Goal: Use online tool/utility: Utilize a website feature to perform a specific function

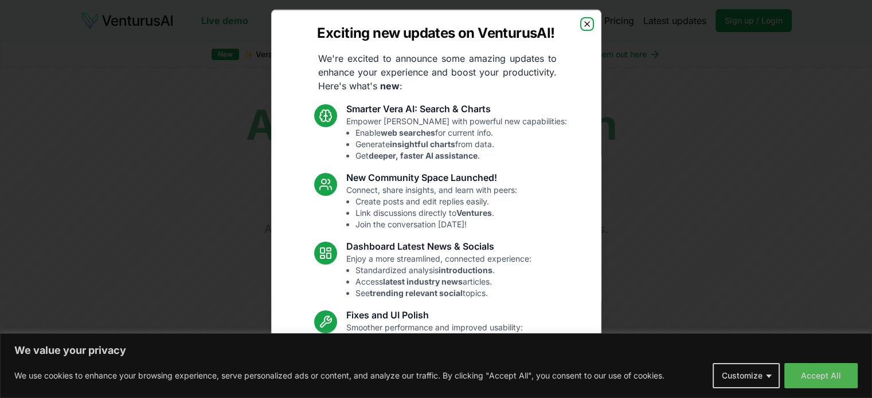
click at [582, 22] on icon "button" at bounding box center [586, 23] width 9 height 9
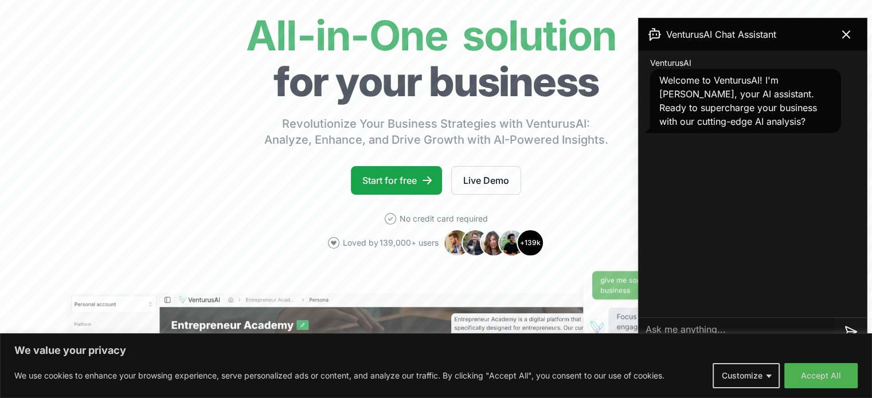
scroll to position [89, 0]
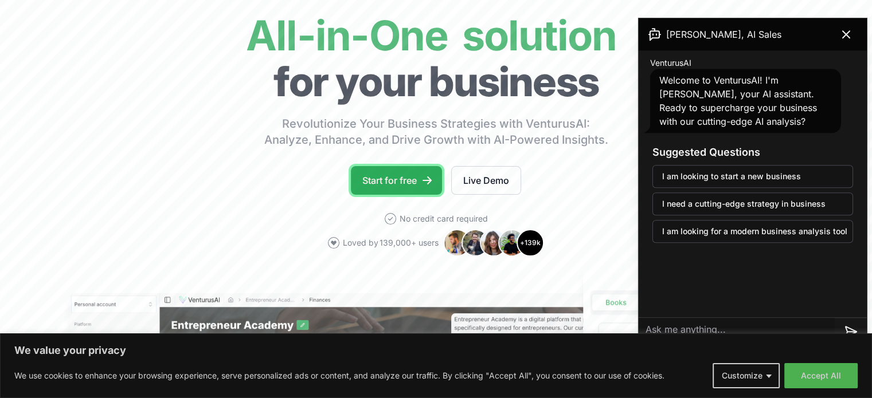
click at [398, 177] on link "Start for free" at bounding box center [396, 180] width 91 height 29
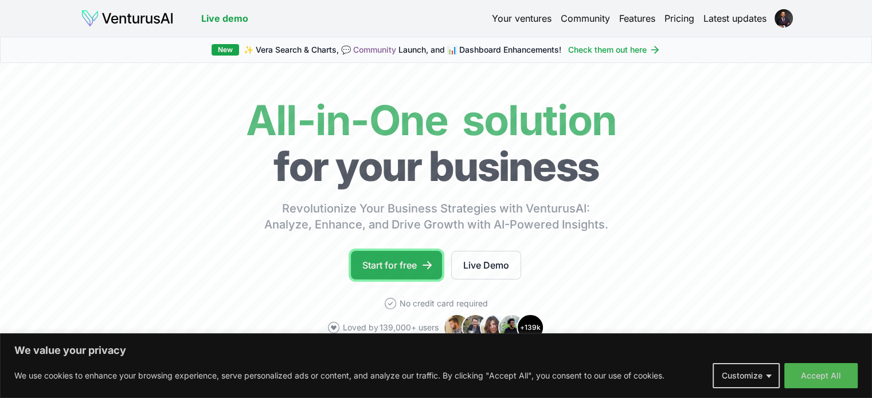
click at [390, 266] on link "Start for free" at bounding box center [396, 265] width 91 height 29
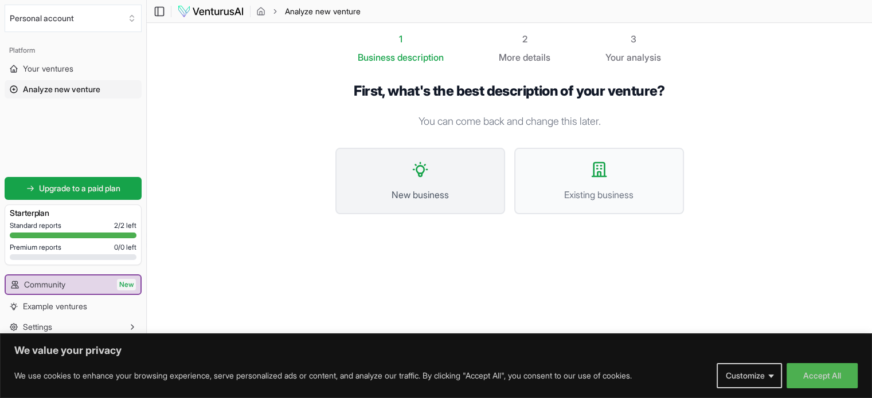
click at [425, 189] on span "New business" at bounding box center [420, 195] width 144 height 14
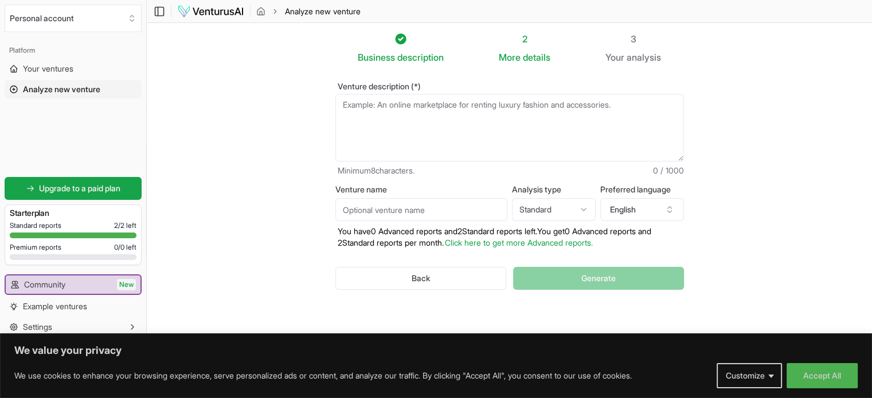
click at [410, 112] on textarea "Venture description (*)" at bounding box center [509, 128] width 348 height 68
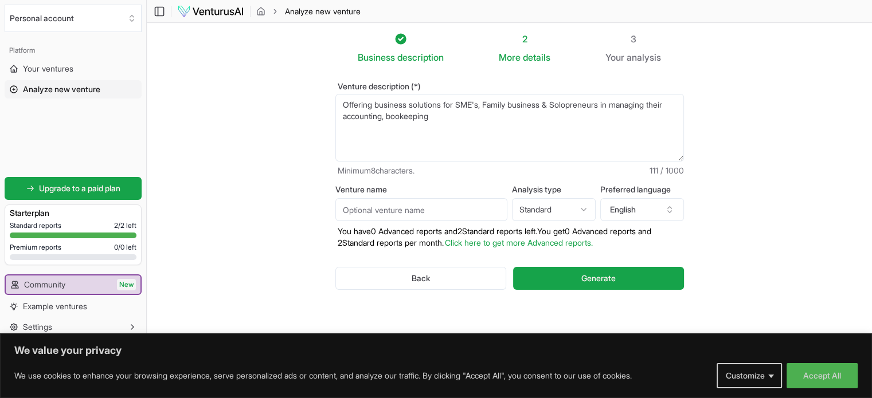
click at [427, 116] on textarea "Offering business solutions for SME's, Family business & Solopreneurs in managi…" at bounding box center [509, 128] width 348 height 68
click at [458, 118] on textarea "Offering business solutions for SME's, Family business & Solopreneurs in managi…" at bounding box center [509, 128] width 348 height 68
type textarea "Offering business solutions for SME's, Family business & Solopreneurs in managi…"
click at [422, 206] on input "Venture name" at bounding box center [421, 209] width 172 height 23
type input "I"
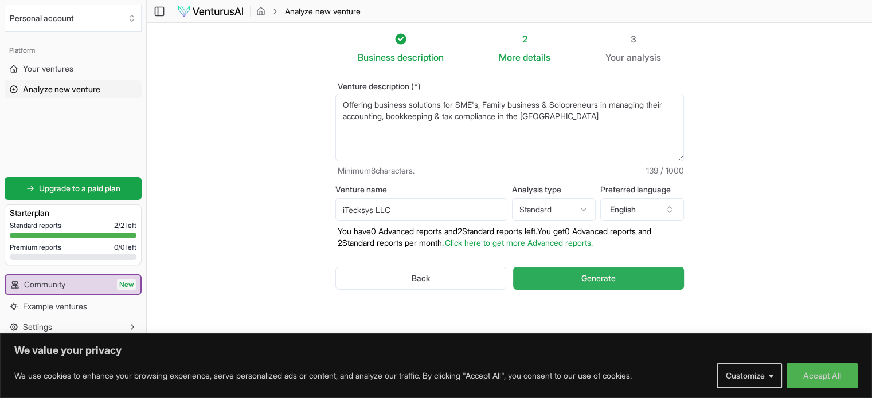
type input "iTecksys LLC"
click at [605, 277] on span "Generate" at bounding box center [598, 278] width 34 height 11
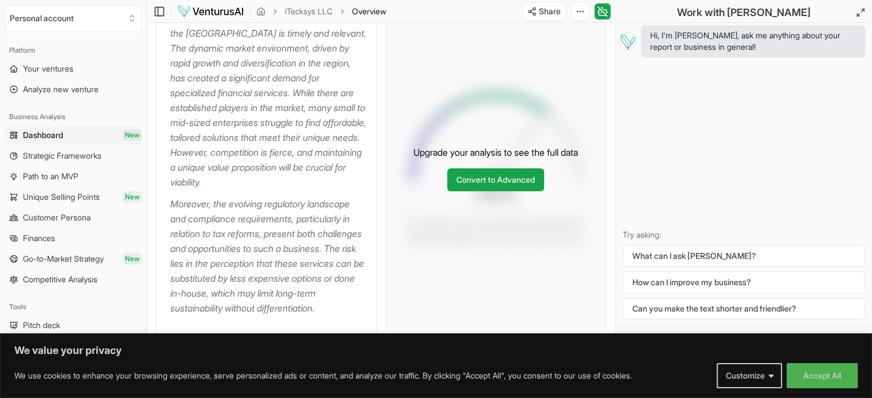
scroll to position [237, 0]
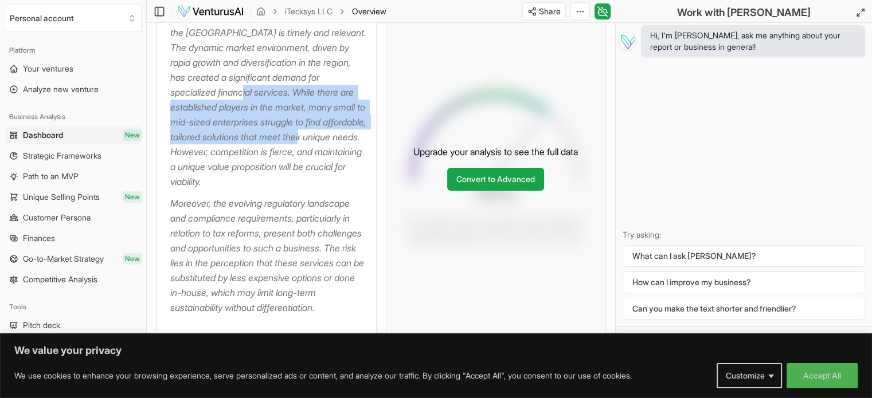
drag, startPoint x: 249, startPoint y: 152, endPoint x: 317, endPoint y: 89, distance: 92.1
click at [317, 89] on p "The business idea of offering accounting, bookkeeping, and tax compliance solut…" at bounding box center [268, 85] width 197 height 209
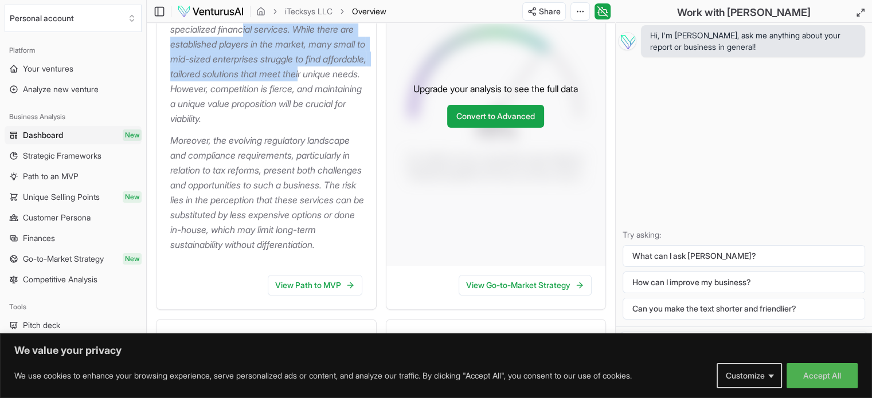
scroll to position [301, 0]
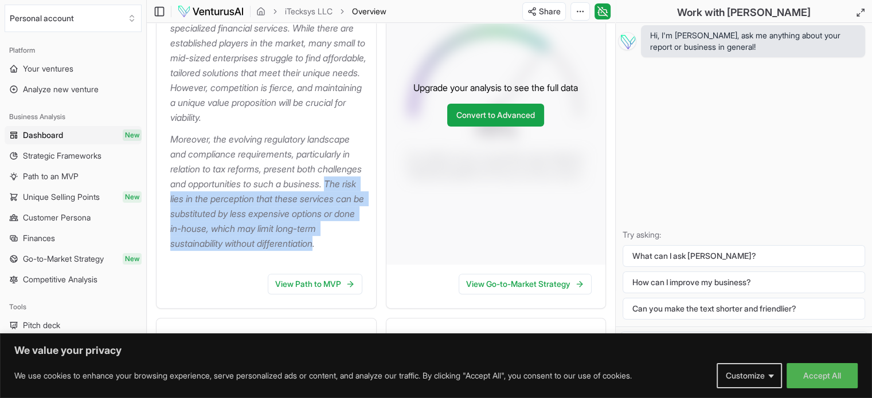
drag, startPoint x: 230, startPoint y: 256, endPoint x: 214, endPoint y: 196, distance: 62.3
click at [214, 196] on p "Moreover, the evolving regulatory landscape and compliance requirements, partic…" at bounding box center [268, 191] width 197 height 119
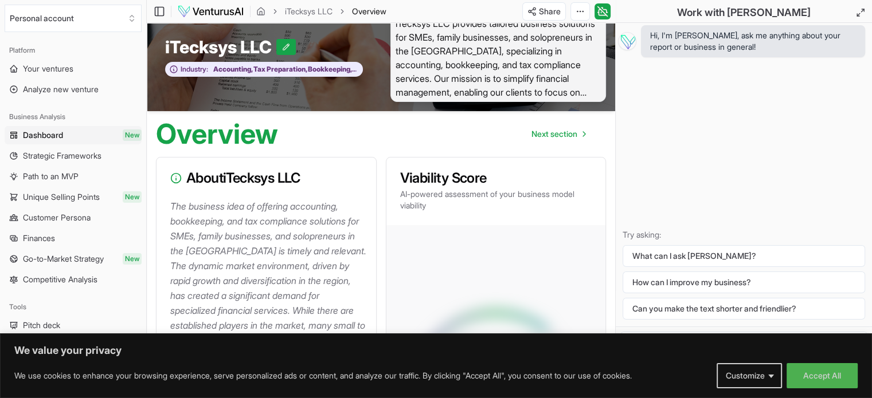
scroll to position [0, 0]
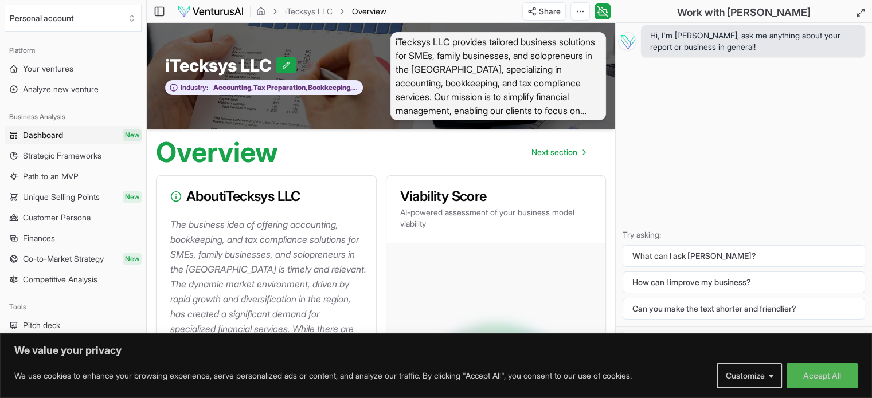
click at [520, 93] on span "iTecksys LLC provides tailored business solutions for SMEs, family businesses, …" at bounding box center [498, 76] width 216 height 88
click at [582, 111] on span "iTecksys LLC provides tailored business solutions for SMEs, family businesses, …" at bounding box center [498, 76] width 216 height 88
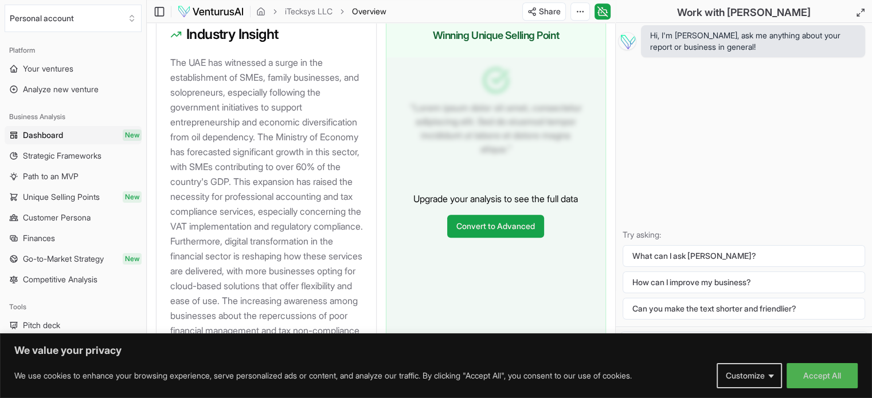
scroll to position [1304, 0]
